Goal: Task Accomplishment & Management: Complete application form

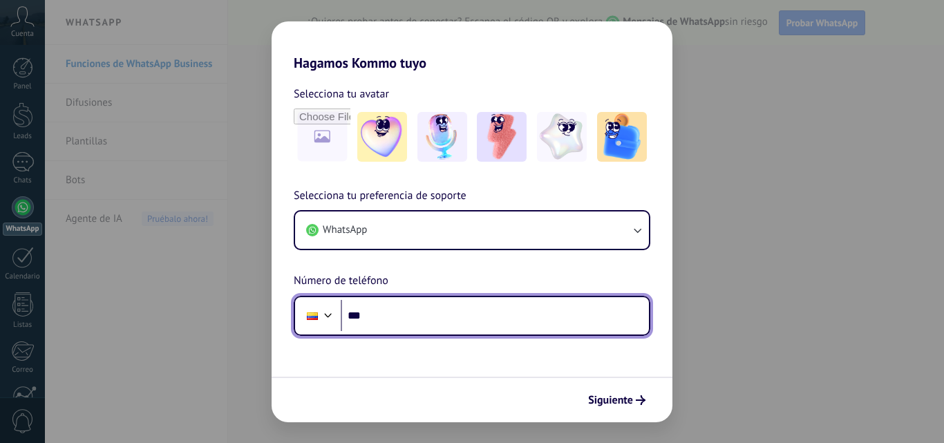
click at [394, 314] on input "***" at bounding box center [495, 316] width 308 height 32
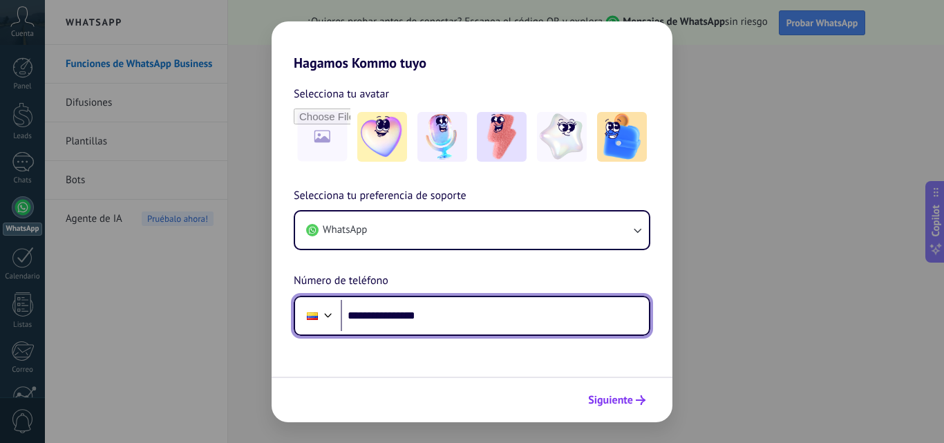
type input "**********"
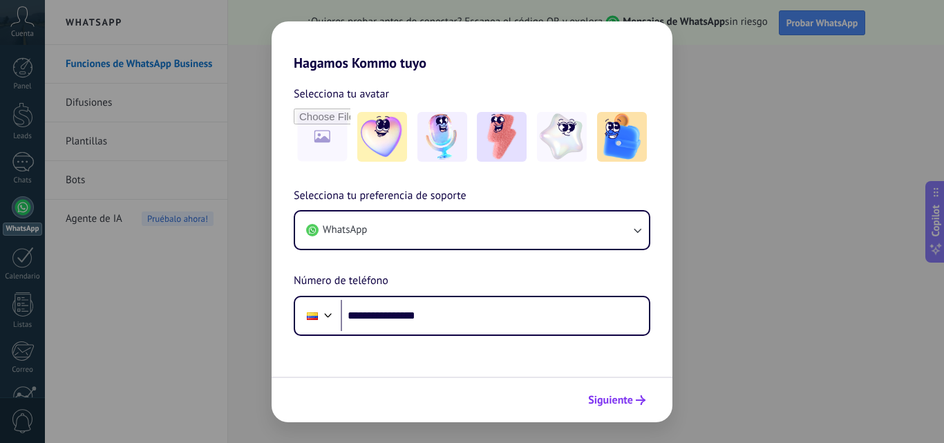
click at [622, 399] on span "Siguiente" at bounding box center [610, 400] width 45 height 10
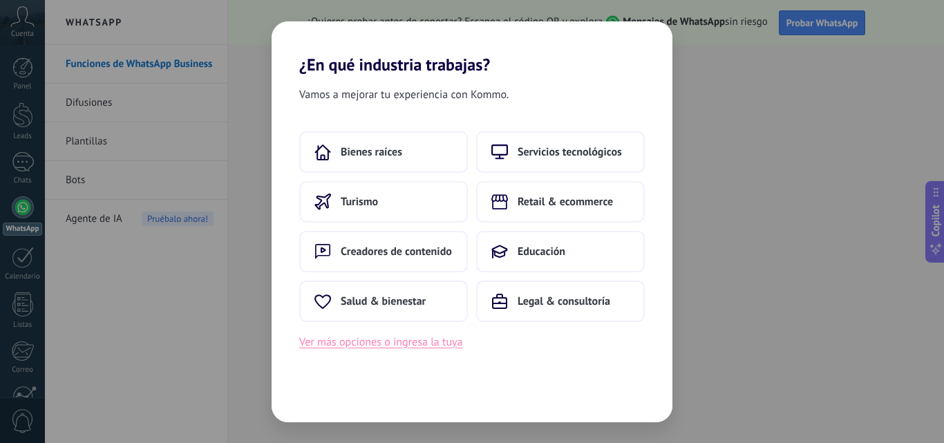
click at [398, 346] on button "Ver más opciones o ingresa la tuya" at bounding box center [380, 342] width 163 height 18
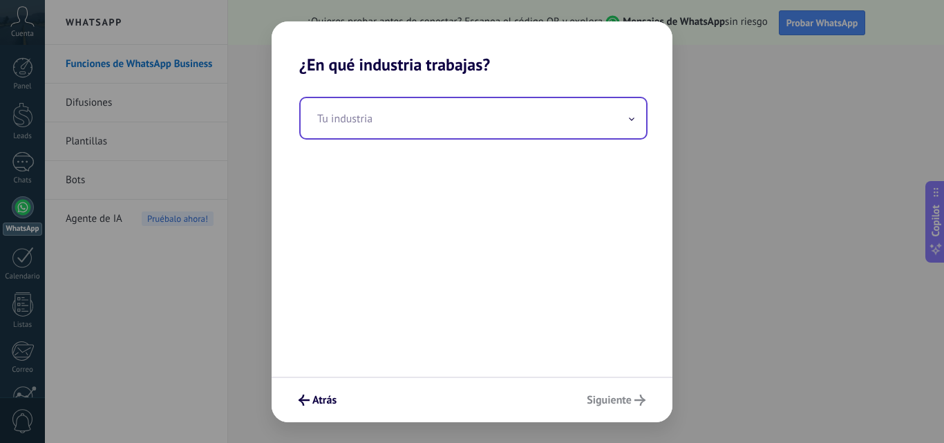
click at [631, 120] on icon at bounding box center [631, 118] width 4 height 2
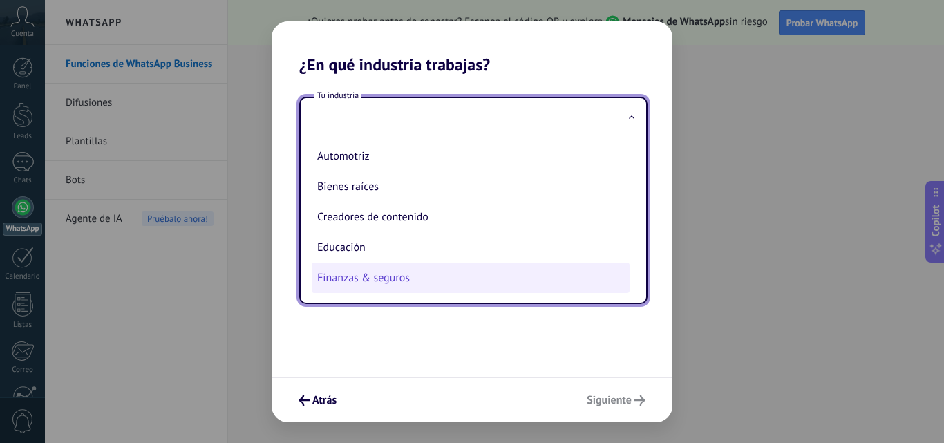
click at [432, 274] on li "Finanzas & seguros" at bounding box center [471, 278] width 318 height 30
type input "**********"
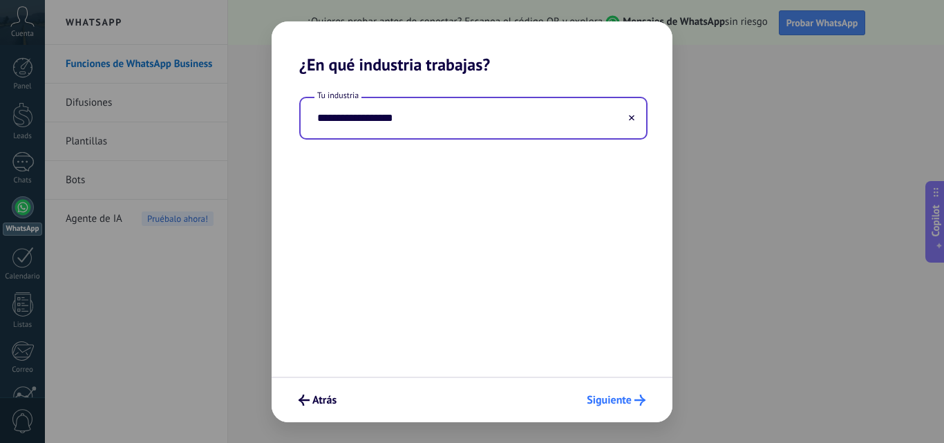
click at [621, 398] on span "Siguiente" at bounding box center [609, 400] width 45 height 10
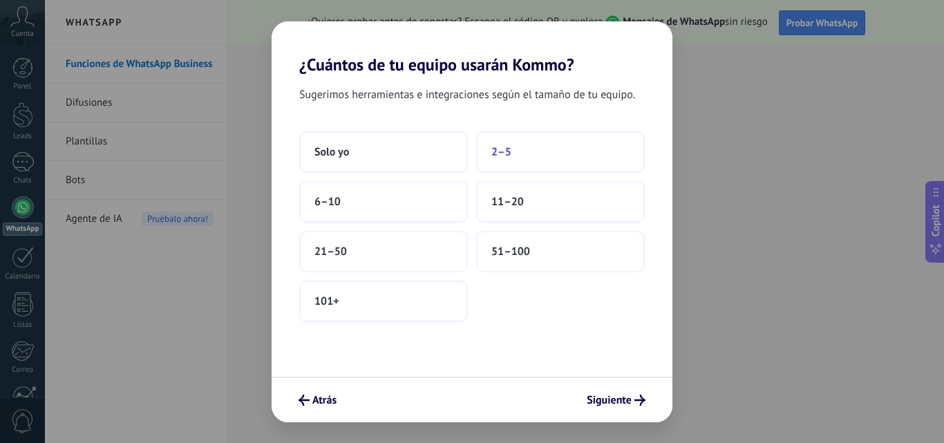
click at [518, 151] on button "2–5" at bounding box center [560, 151] width 169 height 41
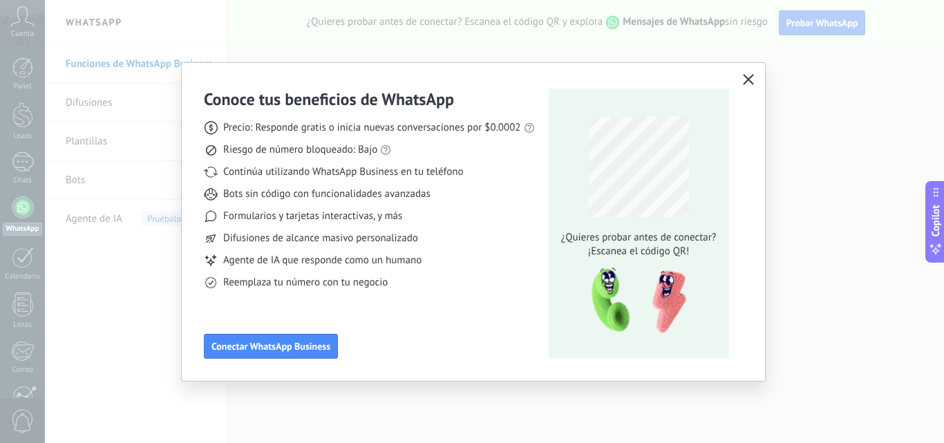
click at [743, 75] on icon "button" at bounding box center [748, 79] width 11 height 11
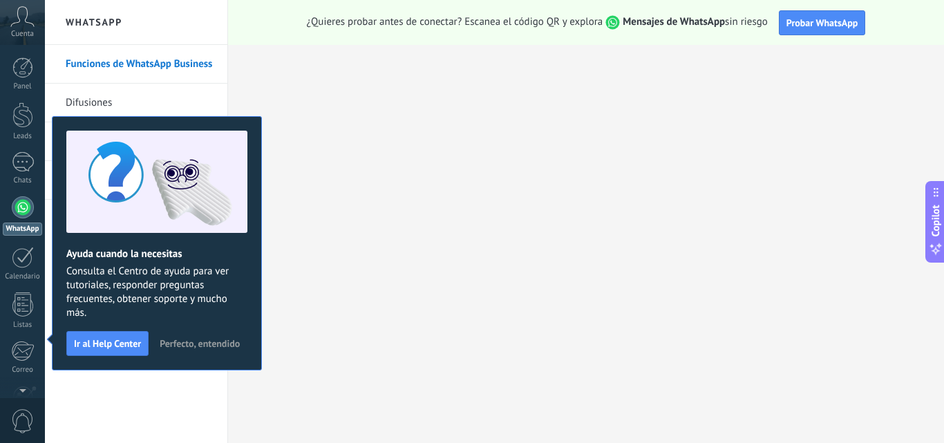
click at [126, 64] on link "Funciones de WhatsApp Business" at bounding box center [140, 64] width 148 height 39
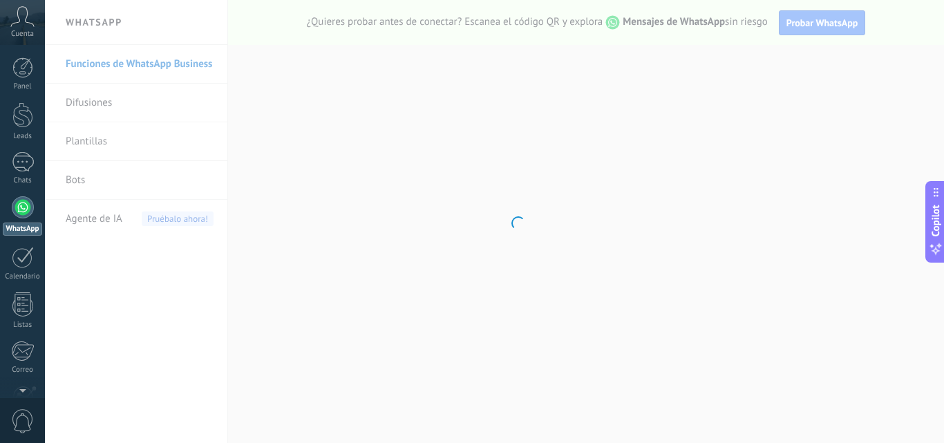
click at [24, 205] on div at bounding box center [23, 207] width 22 height 22
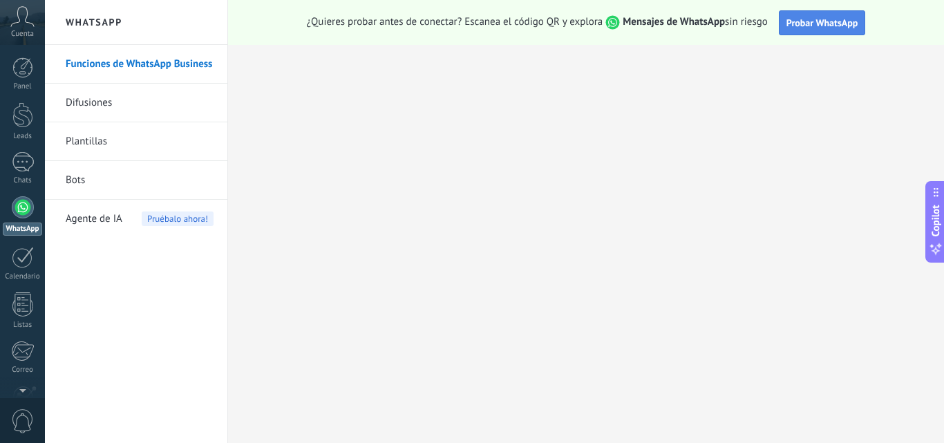
click at [808, 24] on span "Probar WhatsApp" at bounding box center [822, 23] width 72 height 12
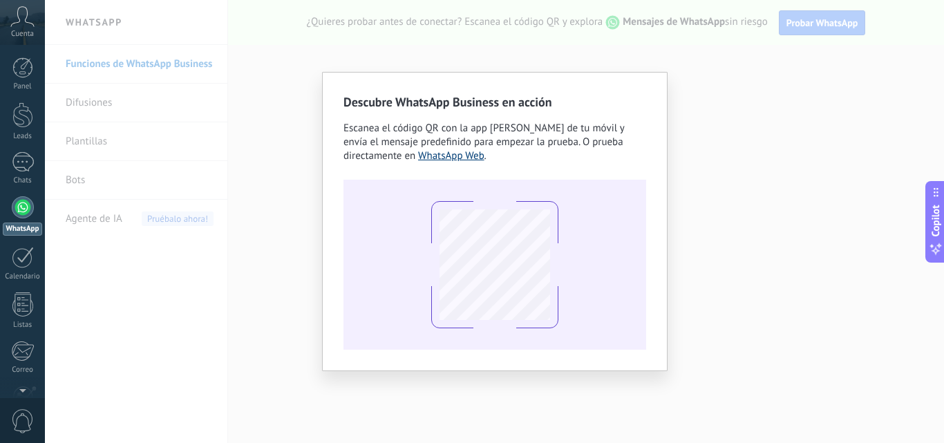
click at [418, 160] on link "WhatsApp Web" at bounding box center [451, 155] width 66 height 13
click at [684, 54] on div "Descubre WhatsApp Business en acción Escanea el código QR con la app [PERSON_NA…" at bounding box center [494, 221] width 899 height 443
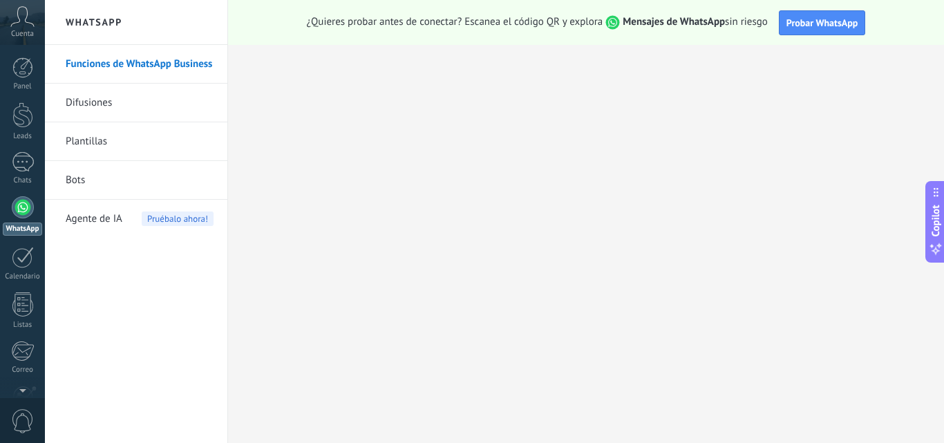
click at [118, 101] on link "Difusiones" at bounding box center [140, 103] width 148 height 39
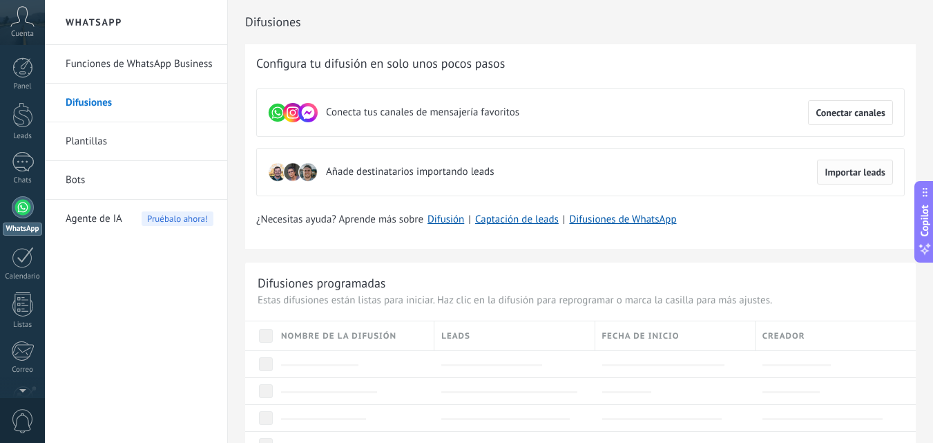
click at [865, 177] on span "Importar leads" at bounding box center [855, 172] width 61 height 10
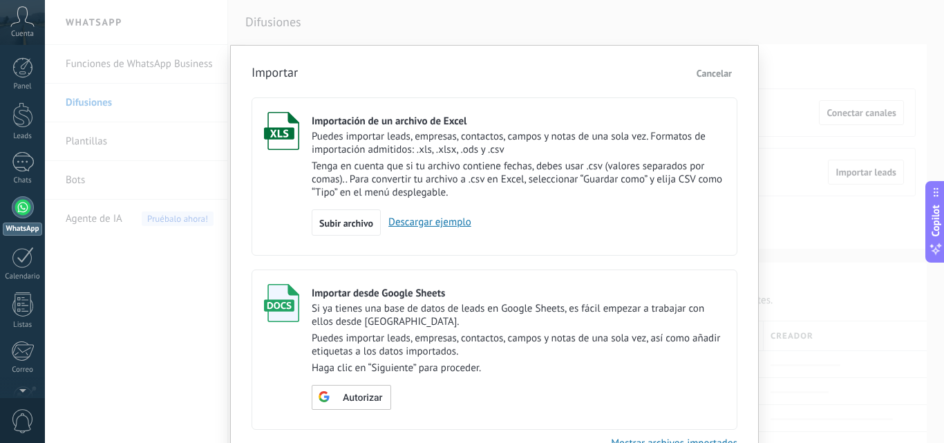
click at [449, 225] on link "Descargar ejemplo" at bounding box center [426, 222] width 91 height 13
click at [723, 73] on span "Cancelar" at bounding box center [713, 73] width 35 height 12
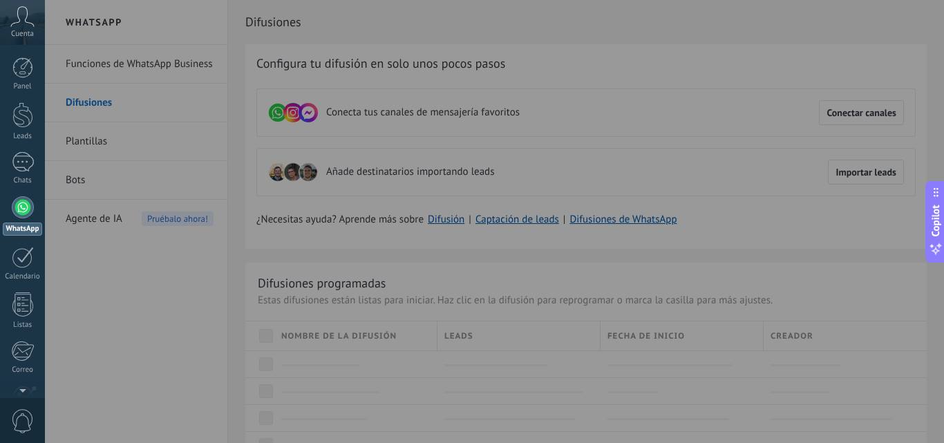
click at [105, 107] on div at bounding box center [517, 221] width 944 height 443
click at [74, 181] on div at bounding box center [517, 221] width 944 height 443
click at [97, 143] on div at bounding box center [517, 221] width 944 height 443
click at [25, 113] on div at bounding box center [22, 115] width 21 height 26
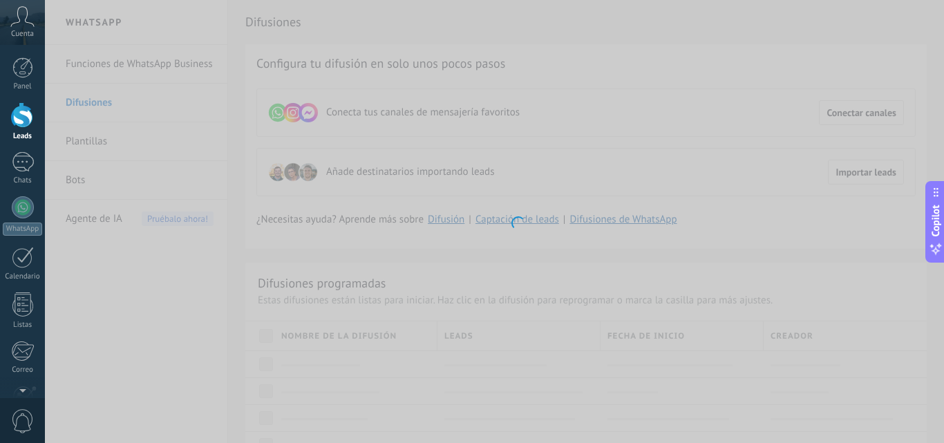
click at [609, 169] on body ".abccls-1,.abccls-2{fill-rule:evenodd}.abccls-2{fill:#fff} .abfcls-1{fill:none}…" at bounding box center [472, 221] width 944 height 443
